Goal: Navigation & Orientation: Find specific page/section

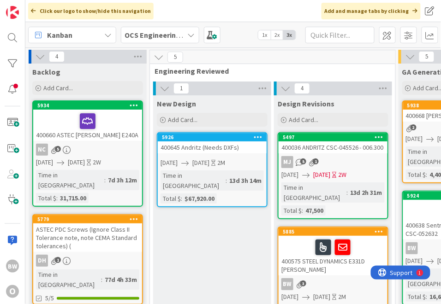
scroll to position [51, 169]
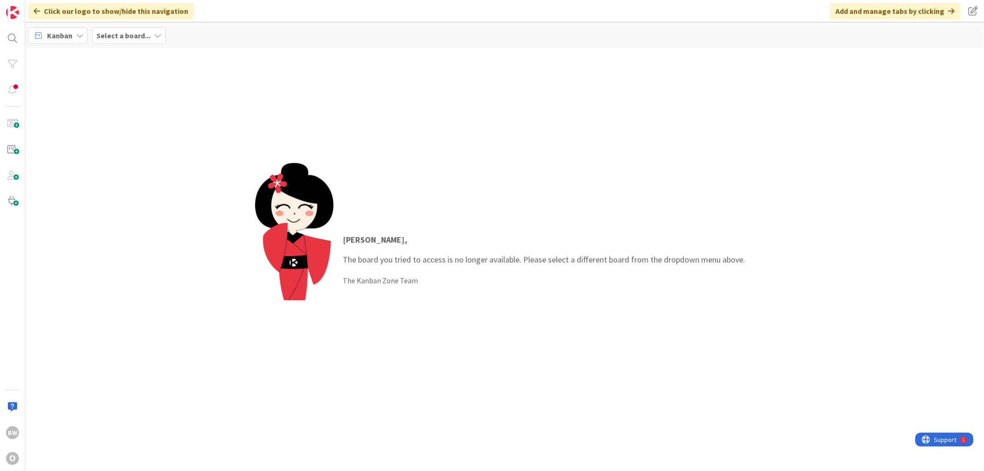
click at [136, 36] on b "Select a board..." at bounding box center [123, 35] width 54 height 9
click at [158, 113] on h4 "OCS Engineering Department" at bounding box center [158, 113] width 111 height 9
